Goal: Transaction & Acquisition: Purchase product/service

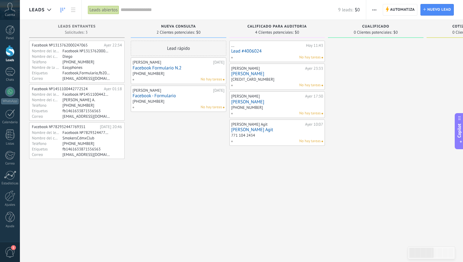
scroll to position [9, 0]
click at [9, 76] on div at bounding box center [10, 71] width 10 height 9
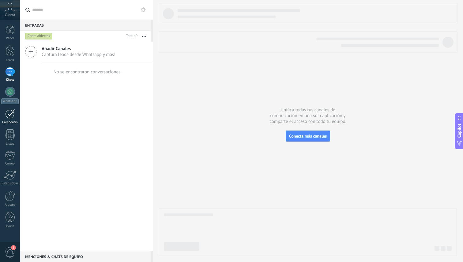
click at [11, 114] on div at bounding box center [10, 113] width 10 height 9
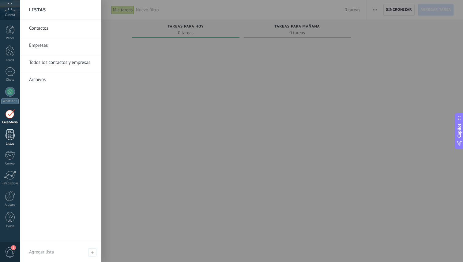
click at [10, 137] on div at bounding box center [10, 135] width 9 height 11
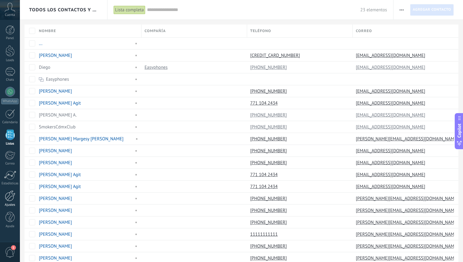
click at [10, 198] on div at bounding box center [10, 196] width 10 height 11
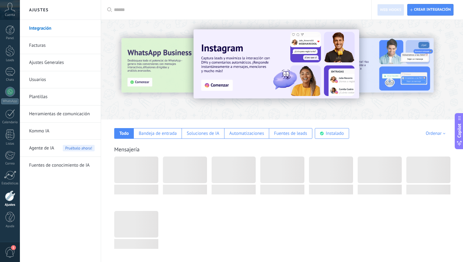
click at [11, 250] on span "1" at bounding box center [10, 252] width 10 height 11
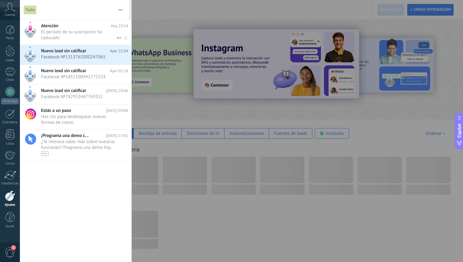
click at [73, 36] on span "El período de su suscripción ha caducado •••" at bounding box center [78, 35] width 75 height 12
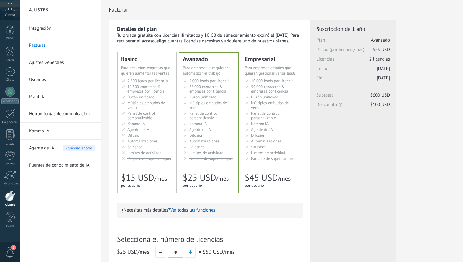
click at [147, 125] on li "Kommo AI Kommo AI Kommo IA Kommo AI Kommo IA Kommo AI Kommo AI" at bounding box center [147, 124] width 51 height 5
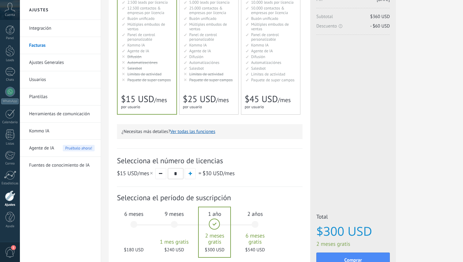
scroll to position [79, 0]
click at [163, 173] on button "button" at bounding box center [160, 173] width 11 height 11
type input "*"
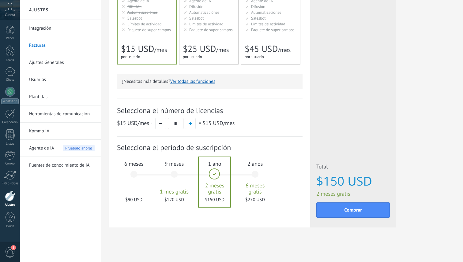
scroll to position [130, 0]
click at [174, 173] on div "9 meses 1 mes gratis $120 USD" at bounding box center [174, 176] width 33 height 43
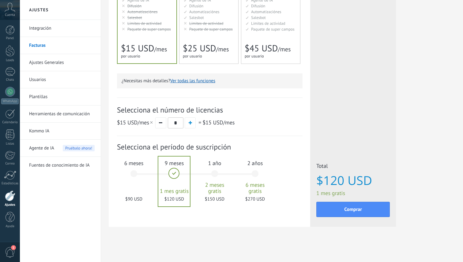
click at [214, 174] on div "1 año 2 meses gratis $150 USD" at bounding box center [214, 176] width 33 height 43
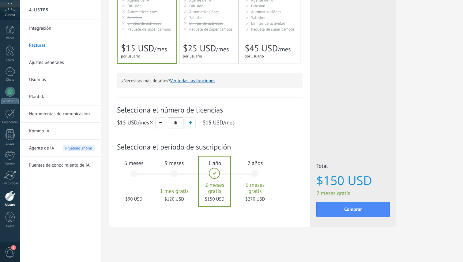
click at [175, 173] on div "9 meses 1 mes gratis $120 USD" at bounding box center [174, 176] width 33 height 43
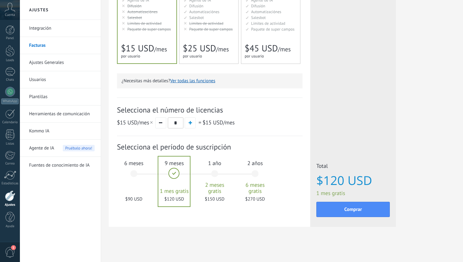
click at [134, 172] on div "6 meses $90 USD" at bounding box center [133, 176] width 33 height 43
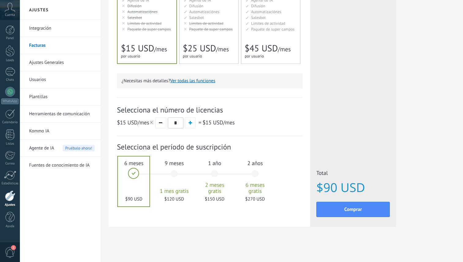
click at [174, 173] on div "9 meses 1 mes gratis $120 USD" at bounding box center [174, 176] width 33 height 43
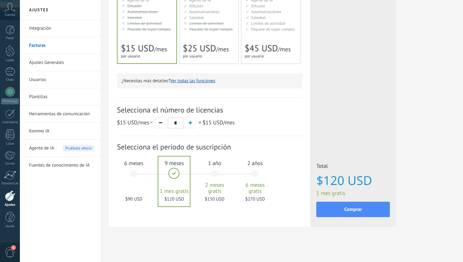
click at [133, 175] on div "6 meses $90 USD" at bounding box center [133, 176] width 33 height 43
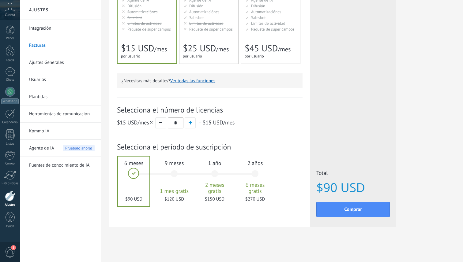
click at [175, 177] on div "9 meses 1 mes gratis $120 USD" at bounding box center [174, 176] width 33 height 43
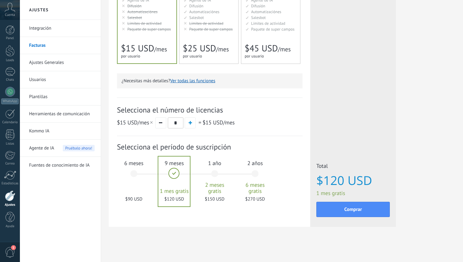
click at [137, 174] on div "6 meses $90 USD" at bounding box center [133, 176] width 33 height 43
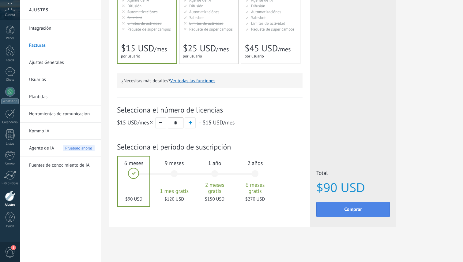
click at [362, 209] on button "Comprar" at bounding box center [352, 209] width 73 height 15
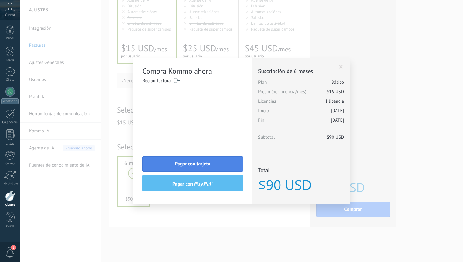
click at [206, 163] on span "Pagar con tarjeta" at bounding box center [193, 164] width 36 height 4
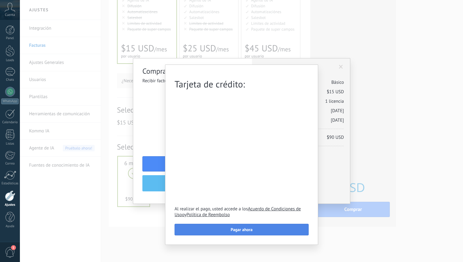
click at [238, 232] on span "Pagar ahora" at bounding box center [242, 230] width 22 height 4
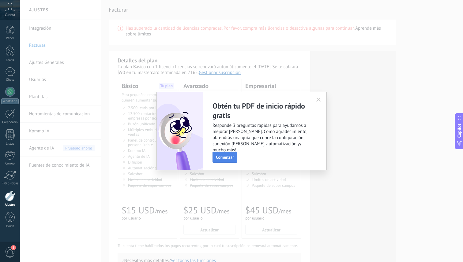
click at [231, 157] on span "Comenzar" at bounding box center [225, 157] width 18 height 4
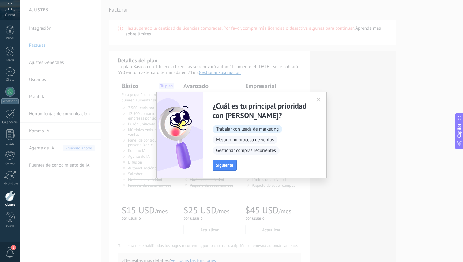
click at [243, 132] on span "Trabajar con leads de marketing" at bounding box center [247, 129] width 70 height 8
click at [230, 164] on span "Siguiente" at bounding box center [224, 165] width 17 height 4
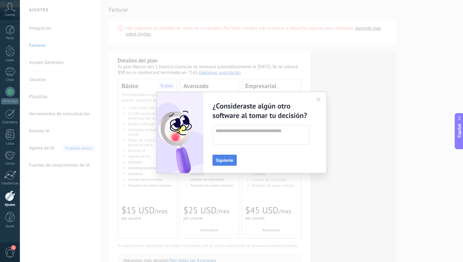
click at [231, 159] on span "Siguiente" at bounding box center [224, 160] width 17 height 4
click at [216, 160] on span "Enviar" at bounding box center [221, 160] width 11 height 4
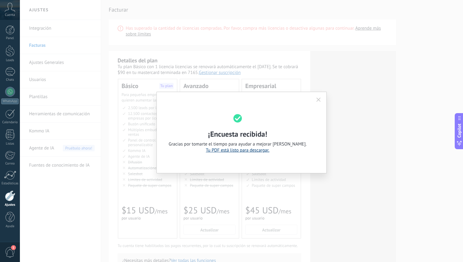
click at [242, 152] on link "Tu PDF está listo para descargar." at bounding box center [237, 151] width 63 height 6
click at [321, 100] on button "button" at bounding box center [319, 99] width 10 height 9
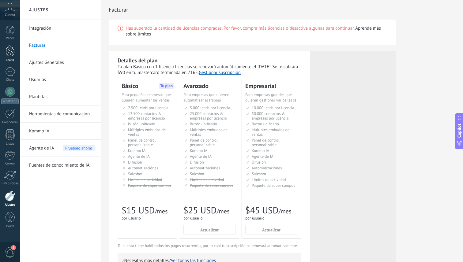
click at [13, 55] on div at bounding box center [10, 50] width 9 height 11
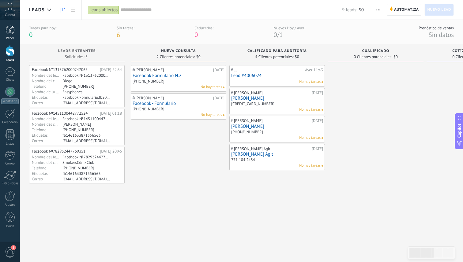
click at [10, 32] on div at bounding box center [10, 29] width 9 height 9
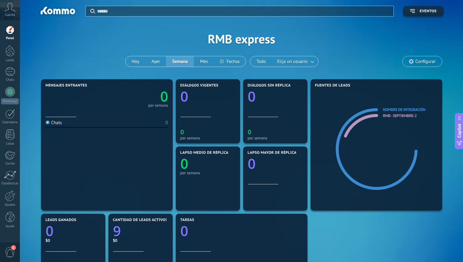
click at [9, 251] on span "1" at bounding box center [10, 252] width 10 height 11
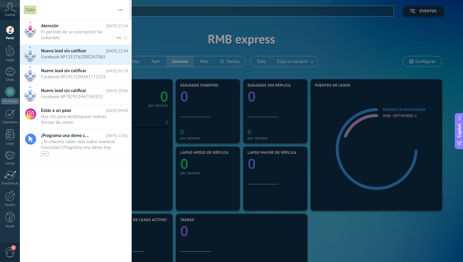
click at [66, 33] on span "El período de su suscripción ha caducado •••" at bounding box center [78, 35] width 75 height 12
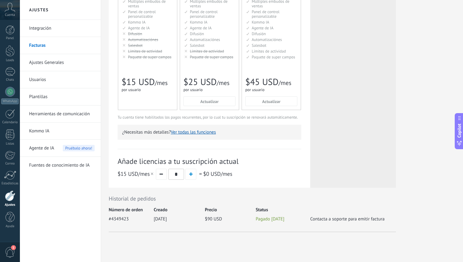
scroll to position [136, 0]
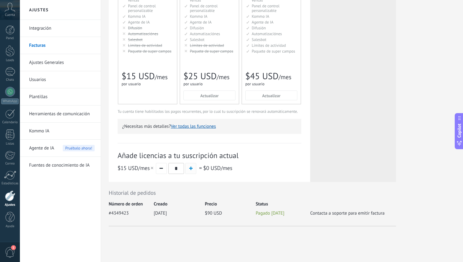
click at [194, 168] on button "button" at bounding box center [190, 168] width 11 height 11
type input "*"
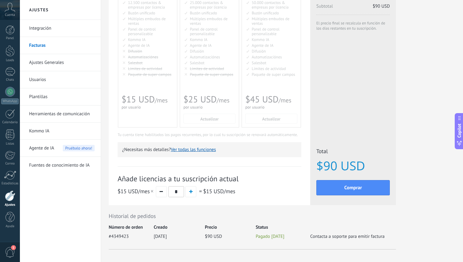
scroll to position [112, 0]
click at [343, 188] on button "Comprar" at bounding box center [352, 187] width 73 height 15
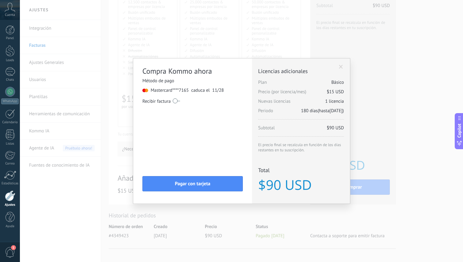
click at [177, 102] on label at bounding box center [176, 101] width 7 height 10
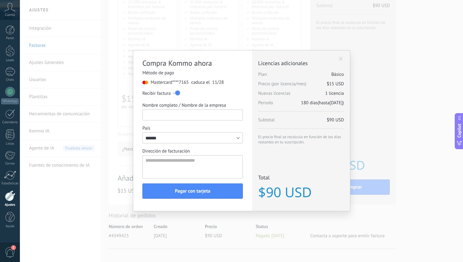
click at [183, 118] on input "Nombre completo / Nombre de la empresa" at bounding box center [192, 115] width 100 height 11
type input "**********"
click at [167, 167] on textarea "Dirección de facturación" at bounding box center [192, 167] width 100 height 23
type textarea "*"
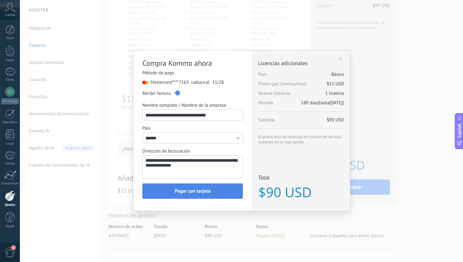
type textarea "**********"
click at [199, 193] on span "Pagar con tarjeta" at bounding box center [193, 191] width 36 height 4
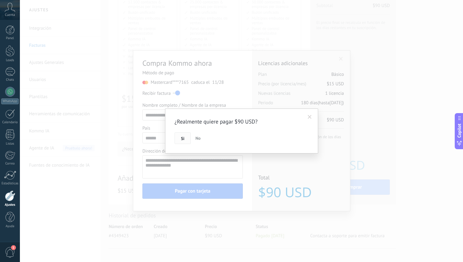
click at [184, 141] on button "Si" at bounding box center [183, 139] width 16 height 12
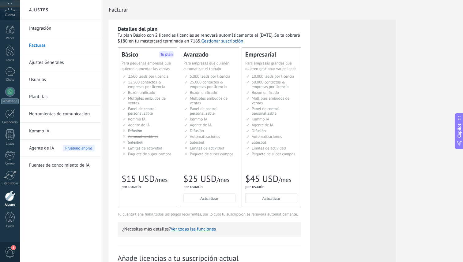
click at [52, 33] on link "Integración" at bounding box center [62, 28] width 66 height 17
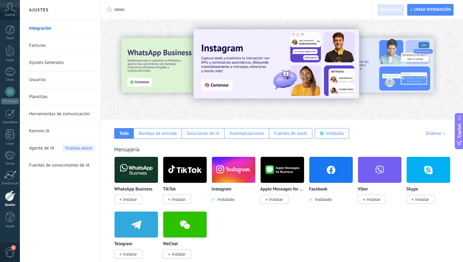
click at [55, 47] on link "Facturas" at bounding box center [62, 45] width 66 height 17
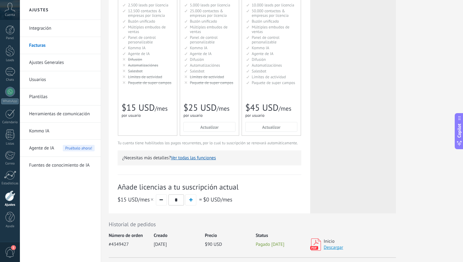
scroll to position [130, 0]
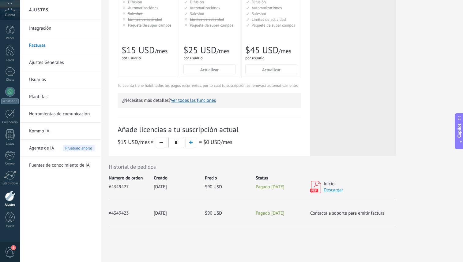
click at [11, 249] on span "1" at bounding box center [13, 248] width 5 height 5
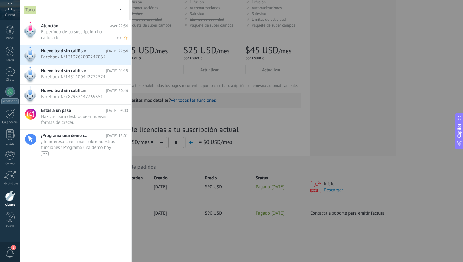
click at [57, 34] on span "El período de su suscripción ha caducado •••" at bounding box center [78, 35] width 75 height 12
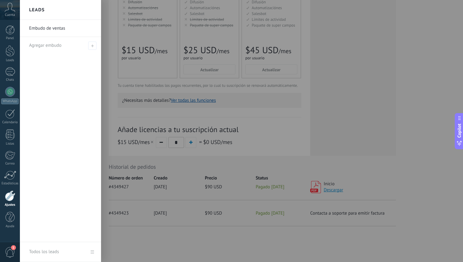
click at [58, 28] on link "Embudo de ventas" at bounding box center [62, 28] width 66 height 17
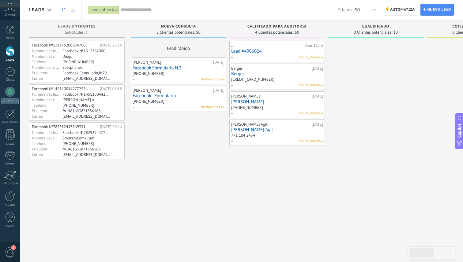
click at [10, 251] on span "1" at bounding box center [10, 252] width 10 height 11
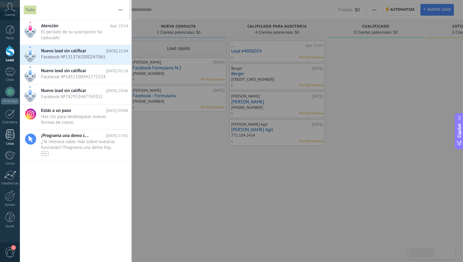
click at [13, 136] on div at bounding box center [10, 135] width 9 height 11
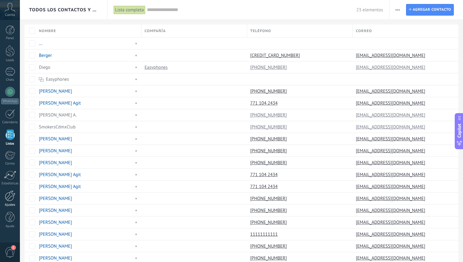
click at [14, 199] on div at bounding box center [10, 196] width 10 height 11
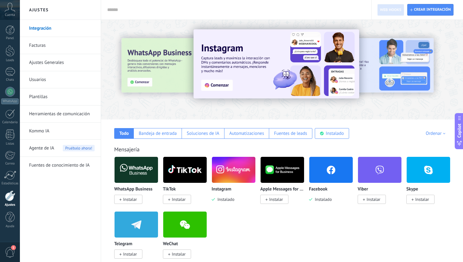
click at [46, 47] on link "Facturas" at bounding box center [62, 45] width 66 height 17
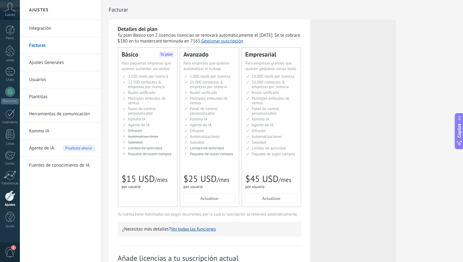
scroll to position [130, 0]
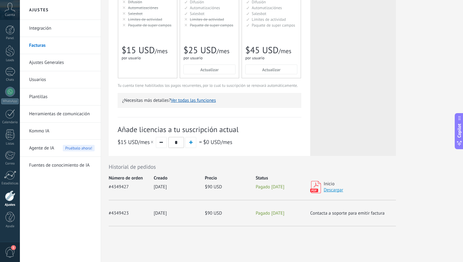
click at [176, 174] on div "Historial de pedidos Número de orden Creado Precio Status #4349427 24.09.2025 $…" at bounding box center [252, 194] width 287 height 63
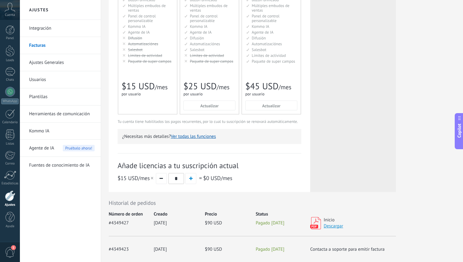
scroll to position [59, 0]
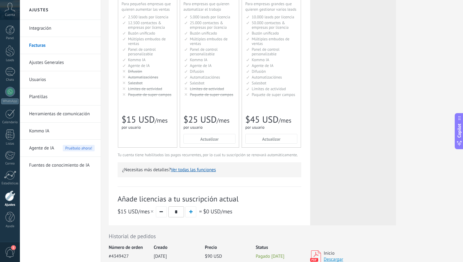
click at [41, 80] on link "Usuarios" at bounding box center [62, 79] width 66 height 17
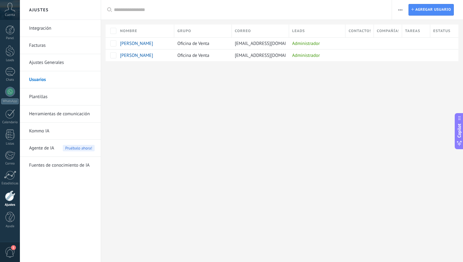
click at [11, 9] on icon at bounding box center [10, 7] width 11 height 9
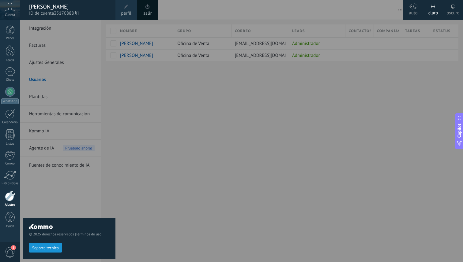
click at [11, 9] on icon at bounding box center [10, 7] width 11 height 9
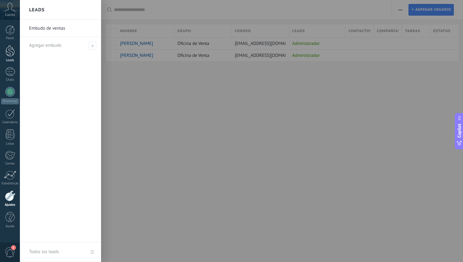
click at [11, 53] on div at bounding box center [10, 50] width 9 height 11
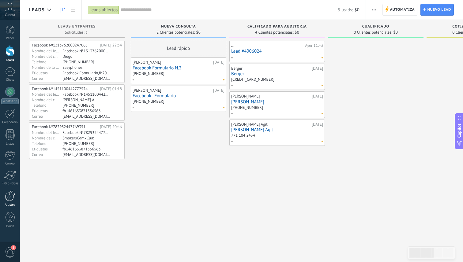
click at [9, 197] on div at bounding box center [10, 196] width 10 height 11
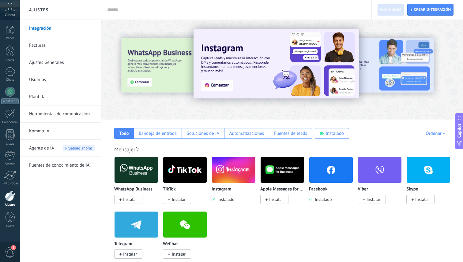
click at [39, 85] on link "Usuarios" at bounding box center [62, 79] width 66 height 17
